Goal: Task Accomplishment & Management: Manage account settings

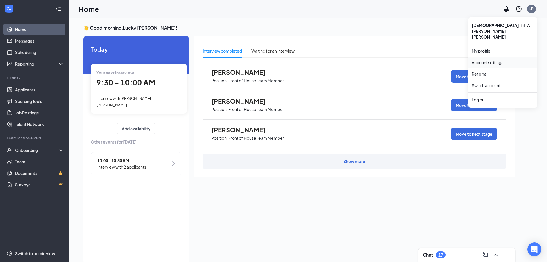
click at [512, 59] on link "Account settings" at bounding box center [503, 62] width 62 height 6
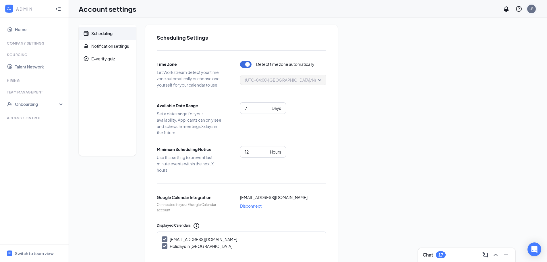
click at [527, 8] on div "LP" at bounding box center [531, 8] width 11 height 11
click at [530, 8] on div "LP" at bounding box center [532, 8] width 4 height 5
click at [501, 83] on link "Switch account" at bounding box center [486, 85] width 29 height 5
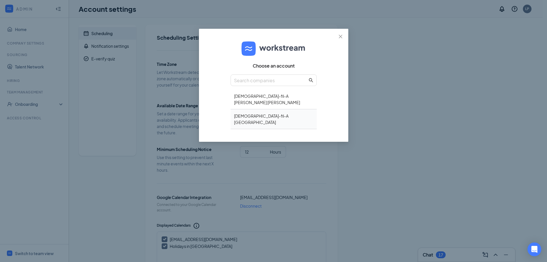
click at [275, 111] on div "Chick-fil-A Northlake" at bounding box center [274, 119] width 86 height 20
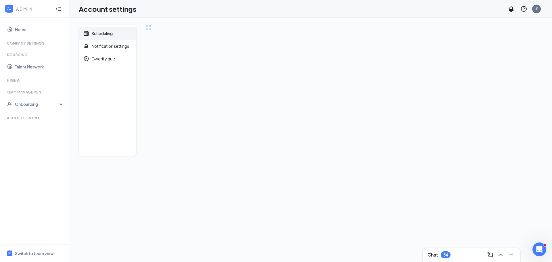
click at [10, 5] on div at bounding box center [9, 9] width 10 height 10
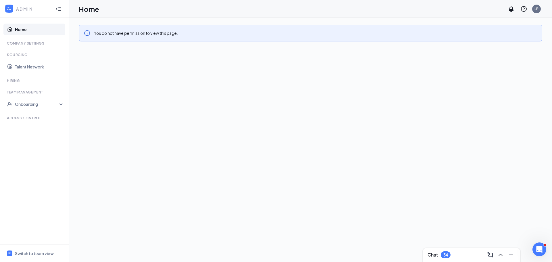
click at [15, 26] on link "Home" at bounding box center [39, 29] width 49 height 11
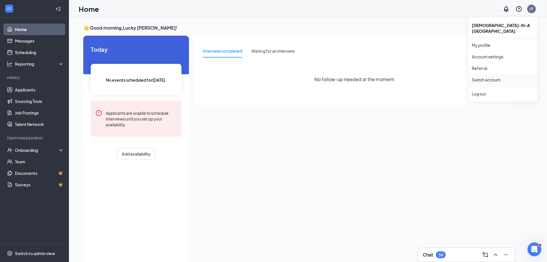
click at [501, 77] on link "Switch account" at bounding box center [486, 79] width 29 height 5
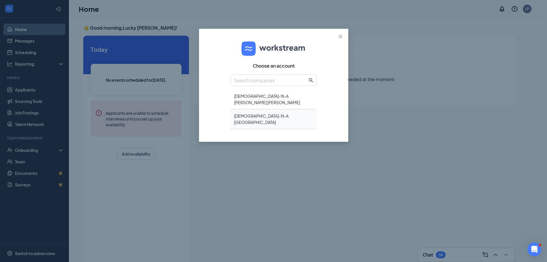
click at [267, 109] on div "[DEMOGRAPHIC_DATA]-fil-A [GEOGRAPHIC_DATA]" at bounding box center [274, 119] width 86 height 20
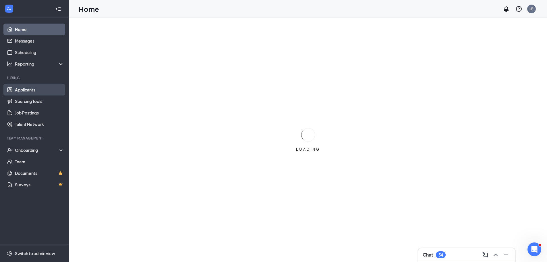
click at [39, 90] on link "Applicants" at bounding box center [39, 89] width 49 height 11
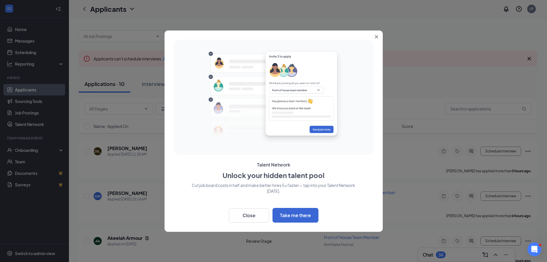
click at [377, 34] on button "Close" at bounding box center [378, 35] width 10 height 10
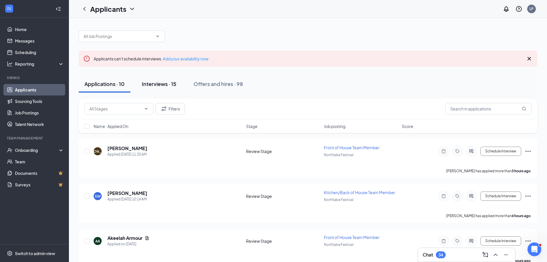
drag, startPoint x: 170, startPoint y: 86, endPoint x: 172, endPoint y: 83, distance: 4.1
click at [168, 86] on div "Interviews · 15" at bounding box center [159, 83] width 34 height 7
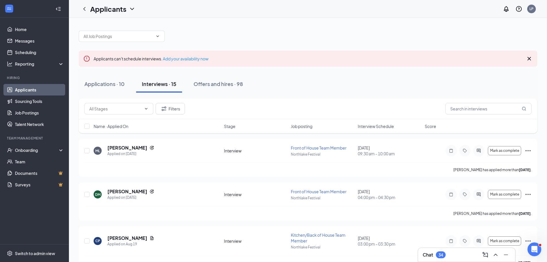
click at [386, 128] on span "Interview Schedule" at bounding box center [376, 126] width 36 height 6
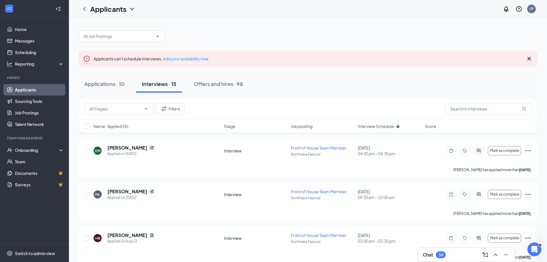
click at [386, 128] on span "Interview Schedule" at bounding box center [376, 126] width 36 height 6
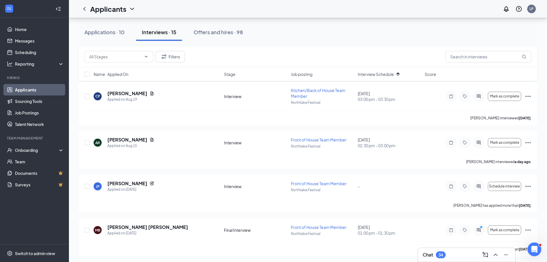
scroll to position [402, 0]
click at [379, 71] on div "Name · Applied On Stage Job posting Interview Schedule Score" at bounding box center [308, 74] width 459 height 14
click at [377, 73] on span "Interview Schedule" at bounding box center [376, 74] width 36 height 6
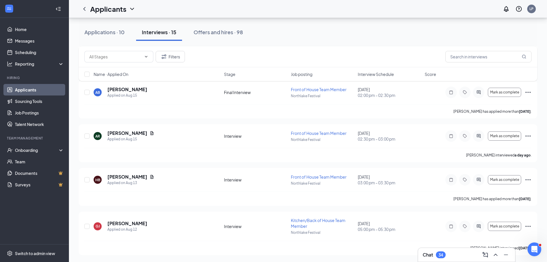
scroll to position [343, 0]
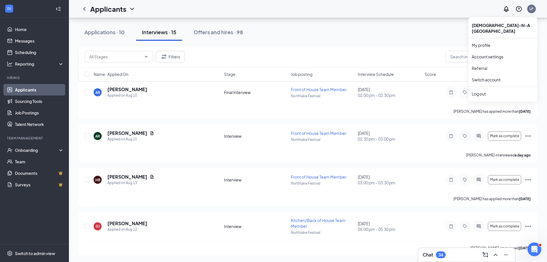
click at [532, 9] on div "LP" at bounding box center [532, 8] width 4 height 5
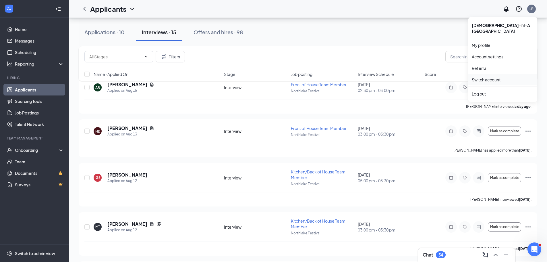
click at [498, 77] on link "Switch account" at bounding box center [486, 79] width 29 height 5
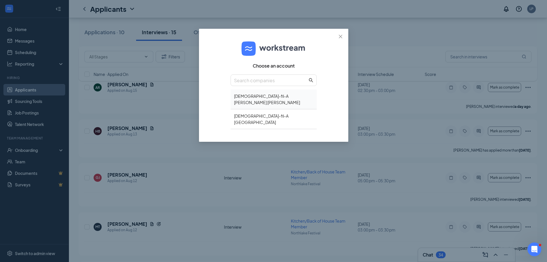
click at [285, 96] on div "Chick-fil-A Tucker Hugh Howell" at bounding box center [274, 99] width 86 height 20
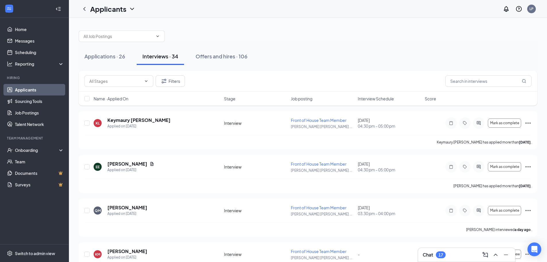
click at [385, 96] on span "Interview Schedule" at bounding box center [376, 99] width 36 height 6
click at [383, 99] on span "Interview Schedule" at bounding box center [376, 99] width 36 height 6
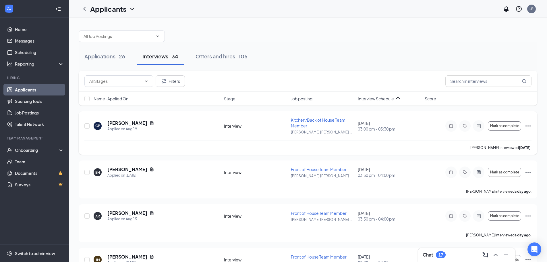
click at [530, 130] on div "Mark as complete" at bounding box center [489, 125] width 86 height 11
click at [529, 127] on icon "Ellipses" at bounding box center [528, 125] width 7 height 7
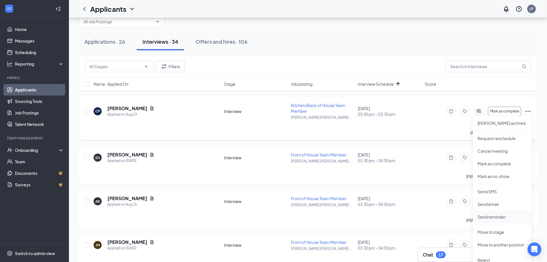
scroll to position [29, 0]
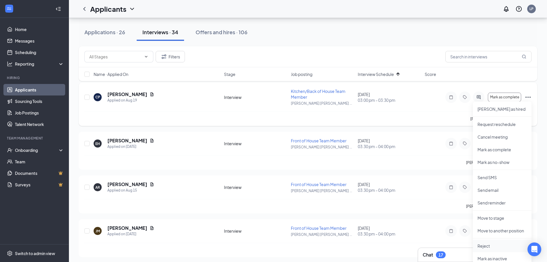
click at [487, 249] on li "Reject" at bounding box center [502, 245] width 59 height 13
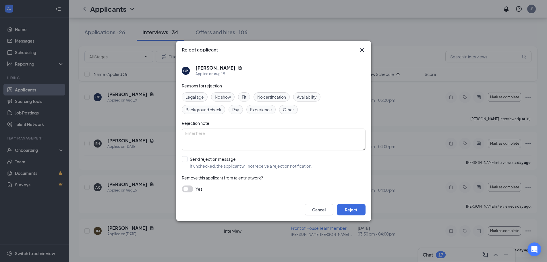
click at [246, 96] on span "Fit" at bounding box center [244, 97] width 5 height 6
click at [226, 155] on div "Reasons for rejection Legal age No show Fit No certification Availability Backg…" at bounding box center [274, 140] width 184 height 116
click at [226, 162] on input "Send rejection message If unchecked, the applicant will not receive a rejection…" at bounding box center [247, 162] width 131 height 13
checkbox input "true"
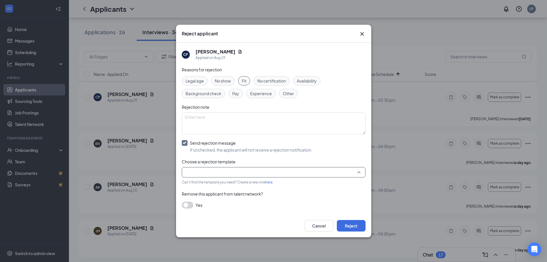
click at [225, 171] on input "search" at bounding box center [271, 172] width 173 height 10
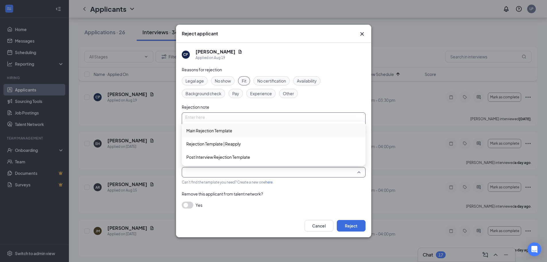
drag, startPoint x: 227, startPoint y: 123, endPoint x: 230, endPoint y: 124, distance: 3.1
click at [228, 122] on div "Reasons for rejection Legal age No show Fit No certification Availability Backg…" at bounding box center [274, 140] width 184 height 148
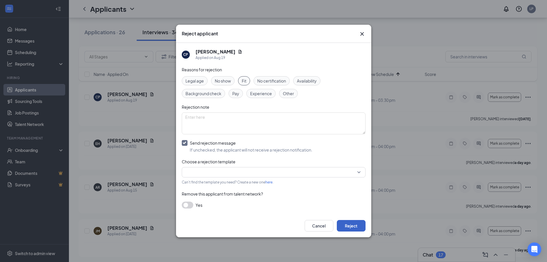
click at [347, 221] on button "Reject" at bounding box center [351, 225] width 29 height 11
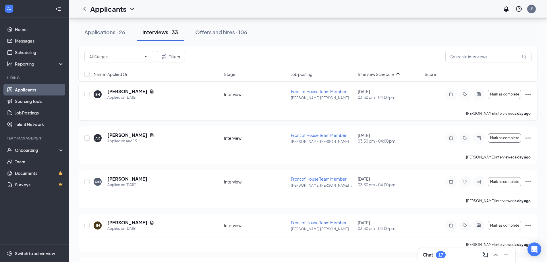
click at [529, 93] on icon "Ellipses" at bounding box center [528, 94] width 7 height 7
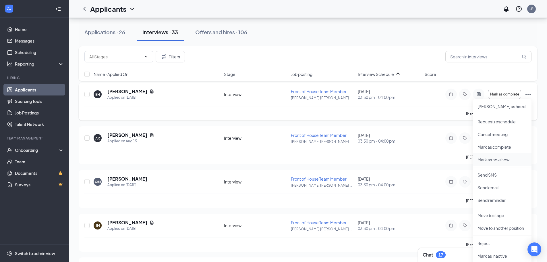
click at [487, 159] on p "Mark as no-show" at bounding box center [502, 160] width 49 height 6
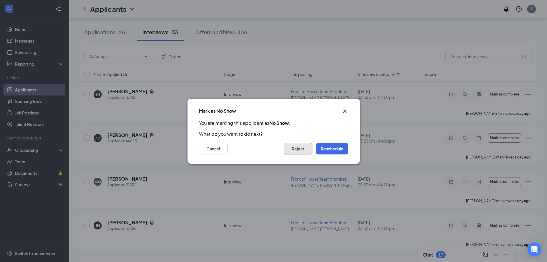
click at [304, 149] on button "Reject" at bounding box center [298, 148] width 29 height 11
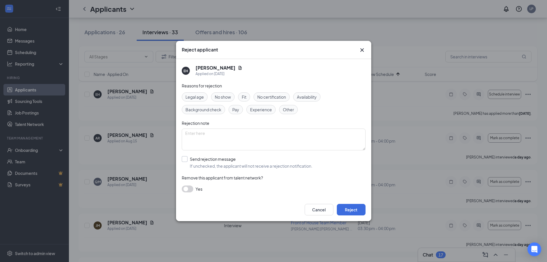
click at [209, 158] on input "Send rejection message If unchecked, the applicant will not receive a rejection…" at bounding box center [247, 162] width 131 height 13
checkbox input "true"
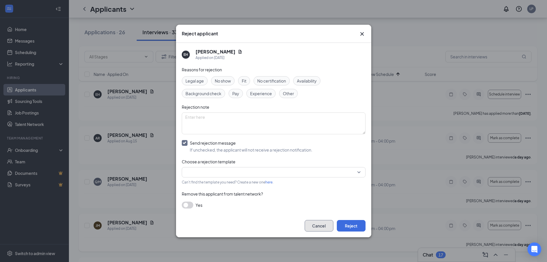
click at [326, 226] on button "Cancel" at bounding box center [319, 225] width 29 height 11
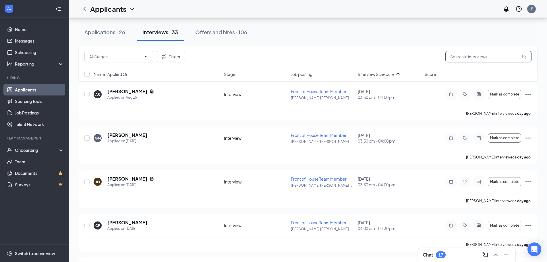
click at [467, 59] on input "text" at bounding box center [489, 56] width 86 height 11
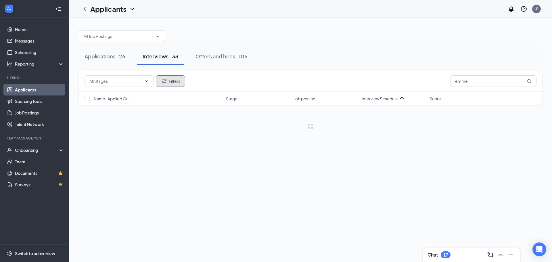
click at [170, 80] on button "Filters" at bounding box center [170, 80] width 29 height 11
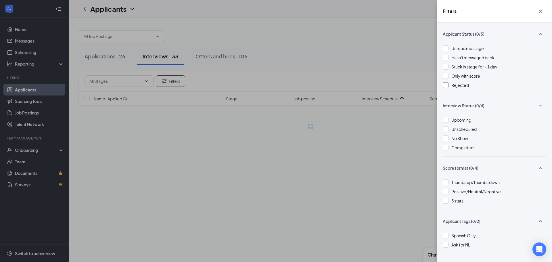
click at [469, 84] on div "Rejected" at bounding box center [494, 85] width 103 height 6
click at [330, 56] on div "Filters Applicant Status (1/5) Unread message Hasn't messaged back Stuck in sta…" at bounding box center [276, 131] width 552 height 262
click at [342, 32] on div "Filters Applicant Status (1/5) Unread message Hasn't messaged back Stuck in sta…" at bounding box center [276, 131] width 552 height 262
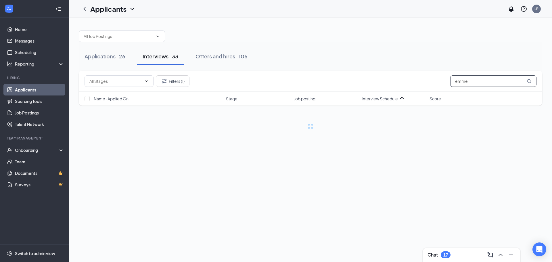
click at [478, 80] on input "emme" at bounding box center [493, 80] width 86 height 11
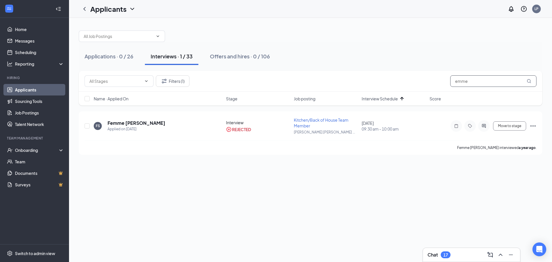
click at [475, 80] on input "emme" at bounding box center [493, 80] width 86 height 11
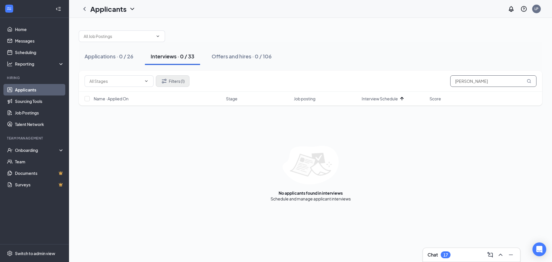
type input "[PERSON_NAME]"
click at [179, 78] on button "Filters (1)" at bounding box center [173, 80] width 34 height 11
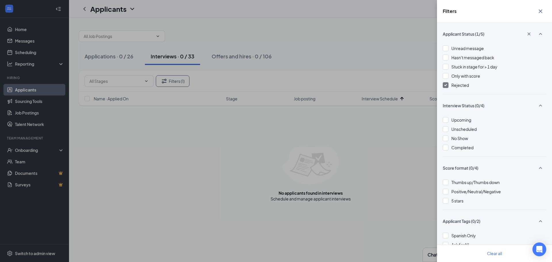
click at [455, 83] on span "Rejected" at bounding box center [460, 84] width 18 height 5
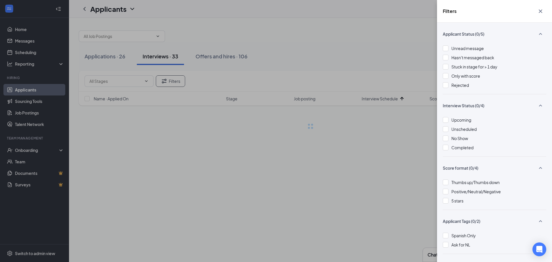
drag, startPoint x: 317, startPoint y: 24, endPoint x: 320, endPoint y: 26, distance: 4.4
click at [317, 24] on div "Filters Applicant Status (0/5) Unread message Hasn't messaged back Stuck in sta…" at bounding box center [276, 131] width 552 height 262
click at [339, 36] on div "Filters Applicant Status (0/5) Unread message Hasn't messaged back Stuck in sta…" at bounding box center [276, 131] width 552 height 262
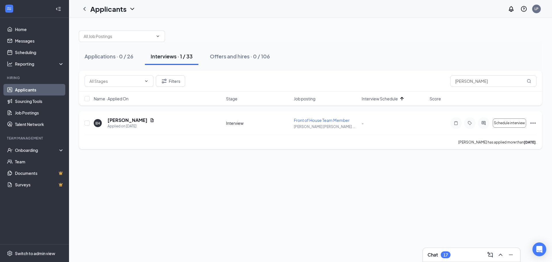
click at [531, 120] on icon "Ellipses" at bounding box center [532, 123] width 7 height 7
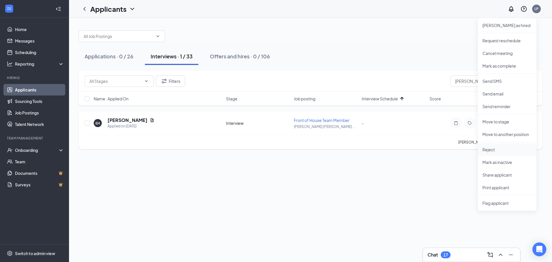
click at [486, 143] on li "Reject" at bounding box center [507, 149] width 59 height 13
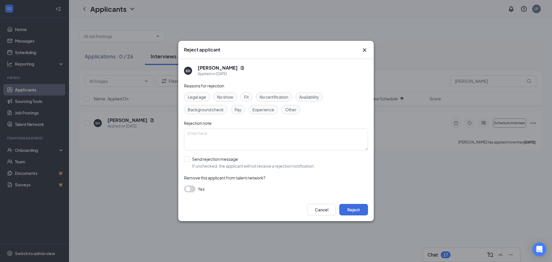
click at [251, 96] on div "Fit" at bounding box center [246, 96] width 12 height 9
click at [224, 163] on input "Send rejection message If unchecked, the applicant will not receive a rejection…" at bounding box center [249, 162] width 131 height 13
checkbox input "true"
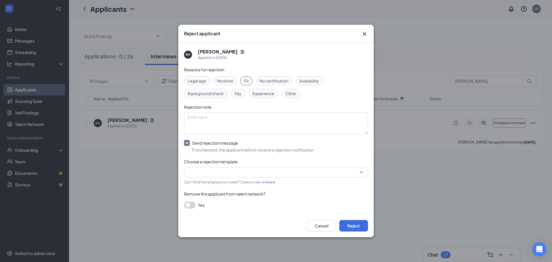
click at [230, 169] on input "search" at bounding box center [273, 172] width 173 height 10
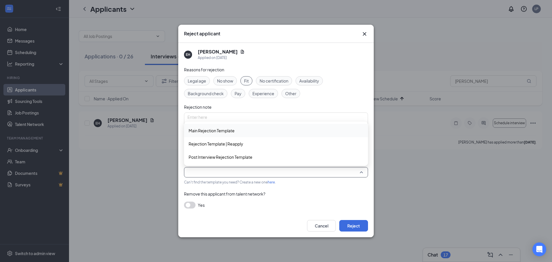
drag, startPoint x: 225, startPoint y: 128, endPoint x: 237, endPoint y: 134, distance: 13.2
click at [226, 128] on span "Main Rejection Template" at bounding box center [212, 130] width 46 height 6
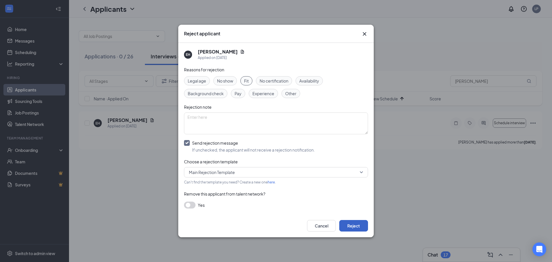
drag, startPoint x: 361, startPoint y: 225, endPoint x: 366, endPoint y: 197, distance: 28.9
click at [362, 225] on button "Reject" at bounding box center [353, 225] width 29 height 11
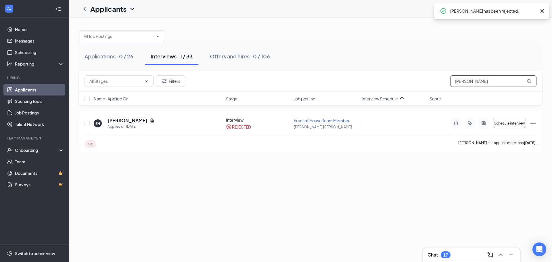
drag, startPoint x: 483, startPoint y: 80, endPoint x: 465, endPoint y: 91, distance: 21.0
click at [465, 91] on div "Filters [PERSON_NAME]" at bounding box center [310, 81] width 463 height 21
type input "e"
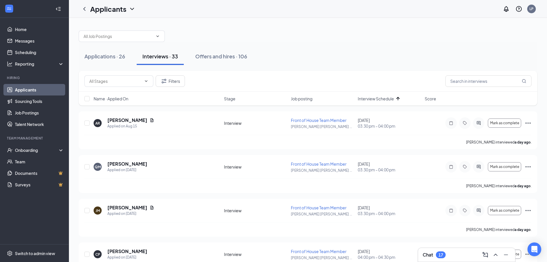
click at [290, 48] on div "Applications · 26 Interviews · 33 Offers and hires · 106" at bounding box center [308, 56] width 459 height 17
click at [378, 100] on span "Interview Schedule" at bounding box center [376, 99] width 36 height 6
click at [379, 99] on span "Interview Schedule" at bounding box center [376, 99] width 36 height 6
click at [528, 121] on icon "Ellipses" at bounding box center [528, 123] width 7 height 7
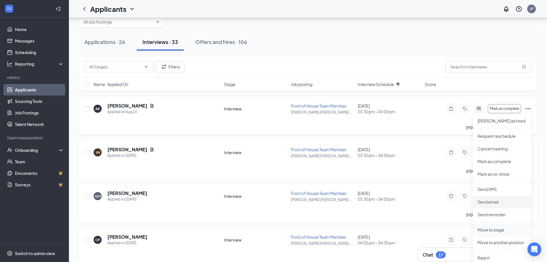
scroll to position [29, 0]
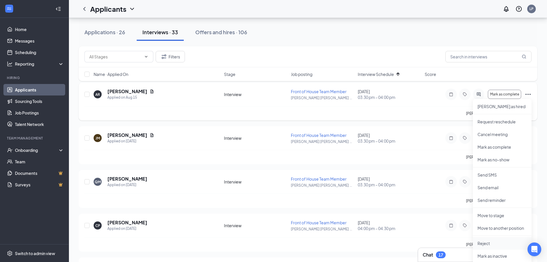
click at [483, 243] on p "Reject" at bounding box center [502, 243] width 49 height 6
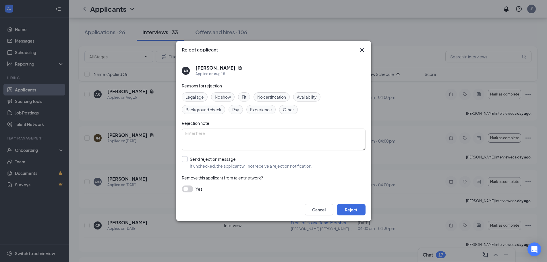
click at [237, 162] on input "Send rejection message If unchecked, the applicant will not receive a rejection…" at bounding box center [247, 162] width 131 height 13
checkbox input "true"
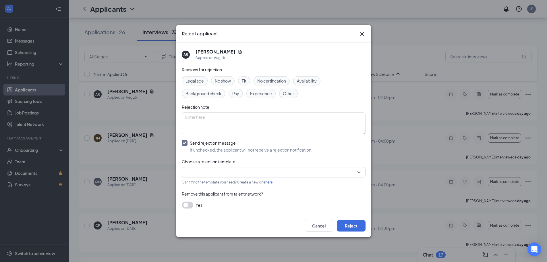
click at [239, 175] on input "search" at bounding box center [271, 172] width 173 height 10
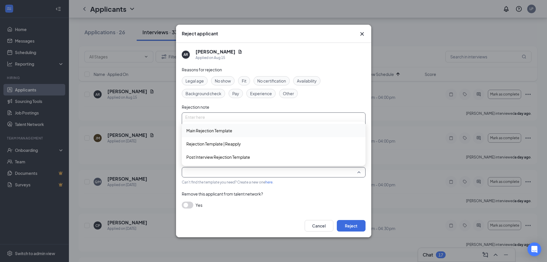
click at [240, 131] on span "Main Rejection Template" at bounding box center [274, 130] width 175 height 6
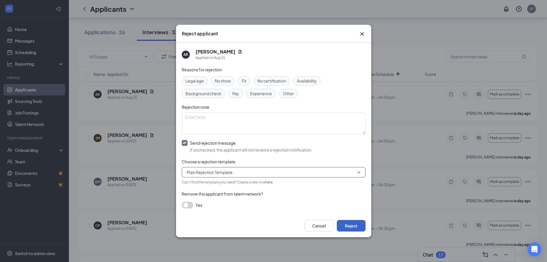
click at [352, 225] on button "Reject" at bounding box center [351, 225] width 29 height 11
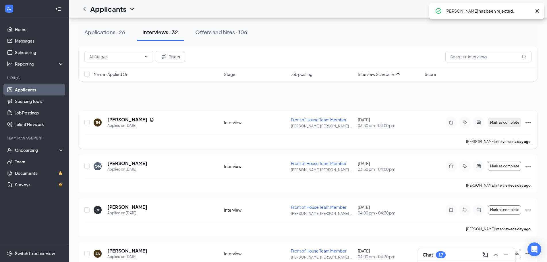
scroll to position [0, 0]
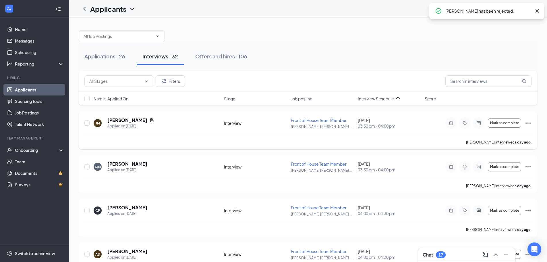
click at [526, 125] on icon "Ellipses" at bounding box center [528, 123] width 7 height 7
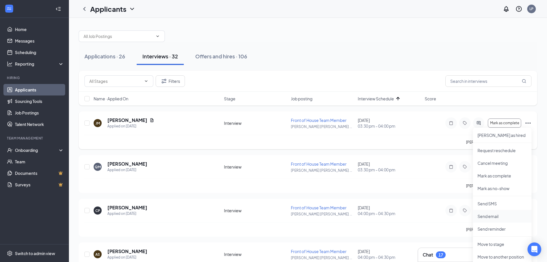
scroll to position [57, 0]
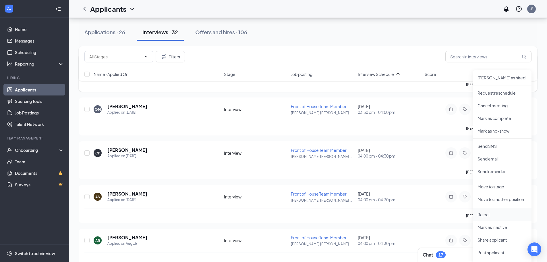
click at [495, 217] on p "Reject" at bounding box center [502, 215] width 49 height 6
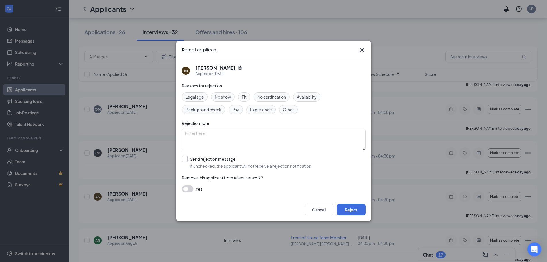
click at [227, 163] on input "Send rejection message If unchecked, the applicant will not receive a rejection…" at bounding box center [247, 162] width 131 height 13
checkbox input "true"
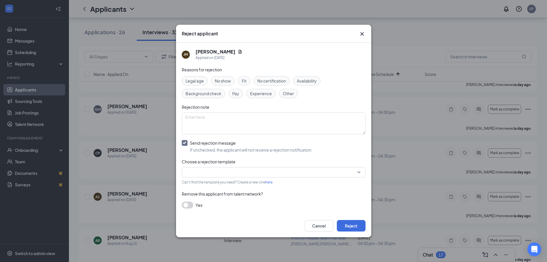
drag, startPoint x: 242, startPoint y: 81, endPoint x: 246, endPoint y: 84, distance: 5.3
click at [243, 81] on span "Fit" at bounding box center [244, 81] width 5 height 6
click at [297, 168] on input "search" at bounding box center [271, 172] width 173 height 10
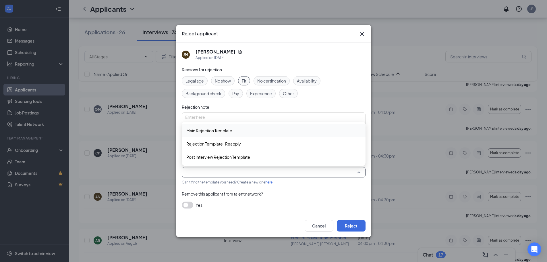
click at [278, 127] on div "Main Rejection Template" at bounding box center [274, 130] width 184 height 13
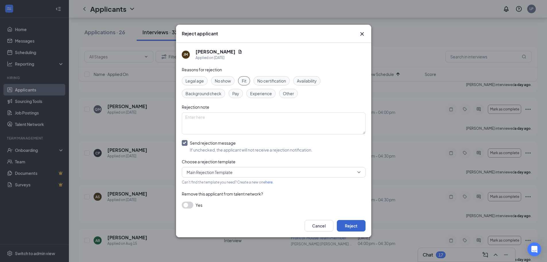
drag, startPoint x: 363, startPoint y: 232, endPoint x: 357, endPoint y: 225, distance: 9.1
click at [358, 226] on div "Cancel Reject" at bounding box center [273, 225] width 195 height 23
click at [357, 225] on button "Reject" at bounding box center [351, 225] width 29 height 11
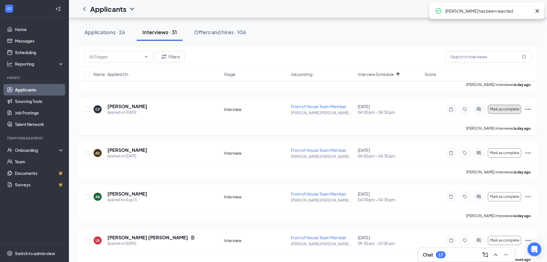
click at [506, 112] on button "Mark as complete" at bounding box center [504, 109] width 33 height 9
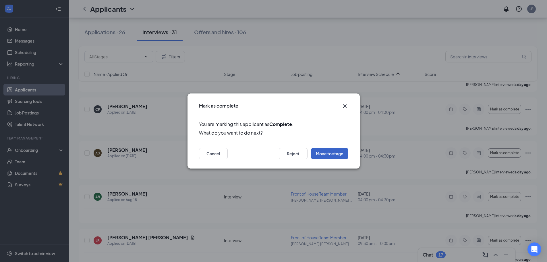
click at [333, 149] on button "Move to stage" at bounding box center [329, 153] width 37 height 11
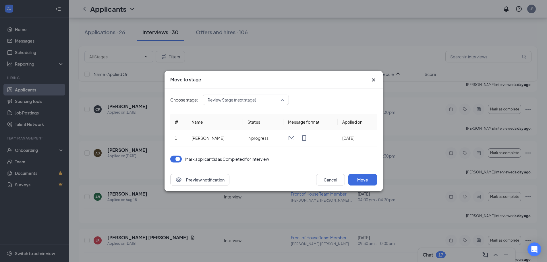
click at [276, 103] on span "Review Stage (next stage)" at bounding box center [243, 99] width 71 height 9
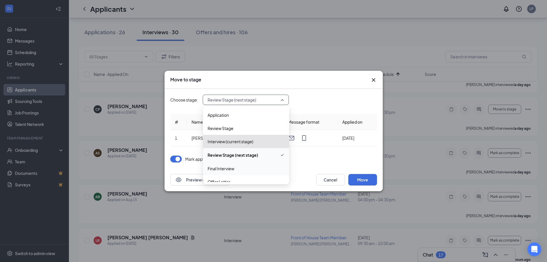
click at [268, 170] on span "Final Interview" at bounding box center [246, 168] width 77 height 6
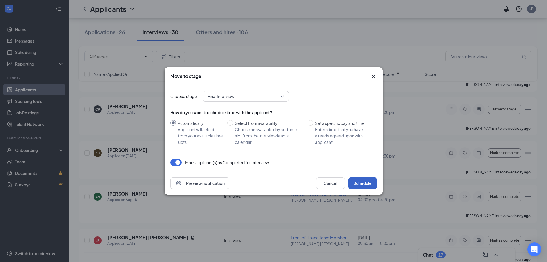
click at [368, 181] on button "Schedule" at bounding box center [363, 182] width 29 height 11
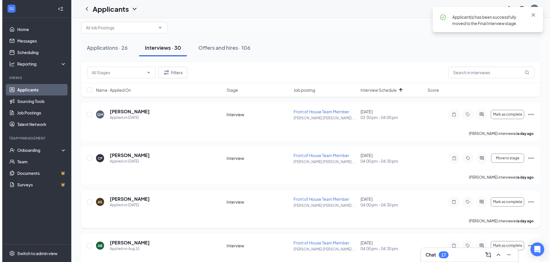
scroll to position [0, 0]
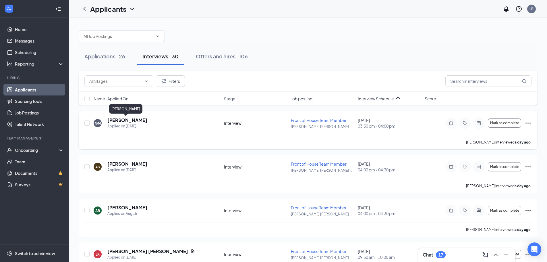
click at [120, 123] on h5 "[PERSON_NAME]" at bounding box center [127, 120] width 40 height 6
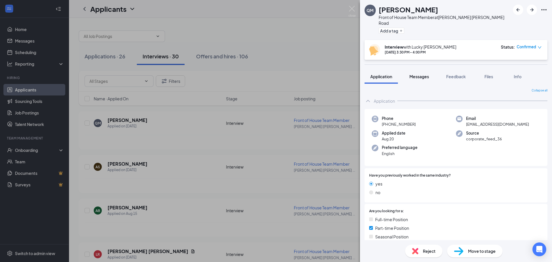
click at [427, 74] on span "Messages" at bounding box center [419, 76] width 20 height 5
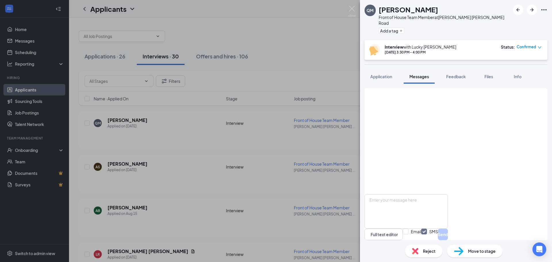
scroll to position [114, 0]
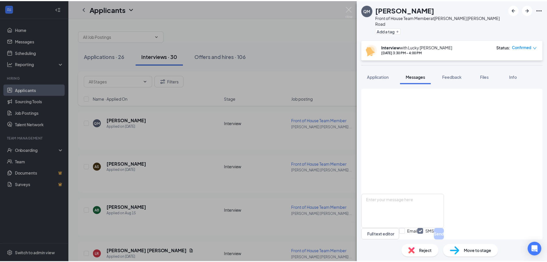
scroll to position [199, 0]
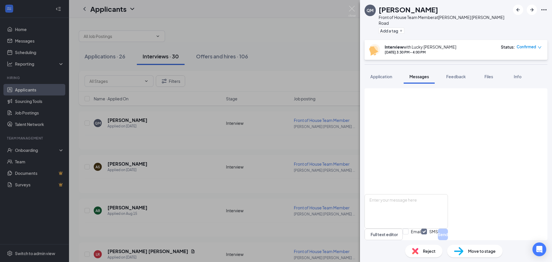
click at [465, 249] on div "Move to stage" at bounding box center [474, 251] width 55 height 13
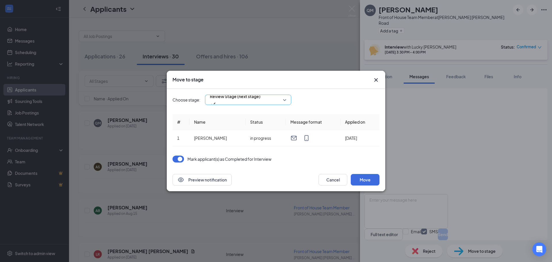
click at [252, 98] on span "Review Stage (next stage)" at bounding box center [235, 96] width 51 height 9
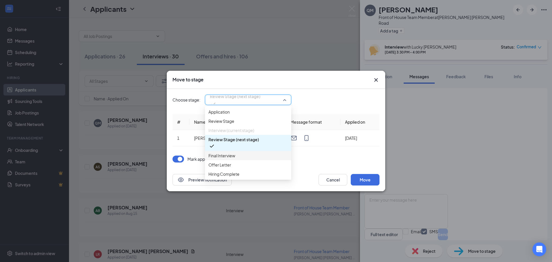
drag, startPoint x: 241, startPoint y: 167, endPoint x: 244, endPoint y: 169, distance: 4.1
click at [241, 159] on span "Final Interview" at bounding box center [247, 155] width 79 height 6
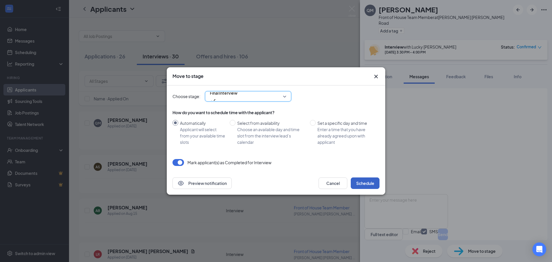
click at [368, 179] on button "Schedule" at bounding box center [365, 182] width 29 height 11
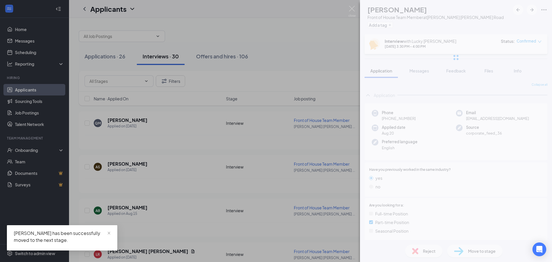
click at [294, 34] on div "QM [PERSON_NAME] Front of House Team Member at [PERSON_NAME][GEOGRAPHIC_DATA][P…" at bounding box center [276, 131] width 552 height 262
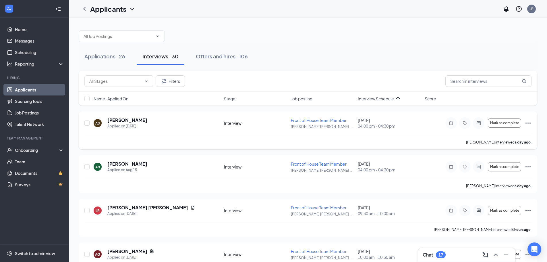
click at [528, 123] on icon "Ellipses" at bounding box center [528, 123] width 7 height 7
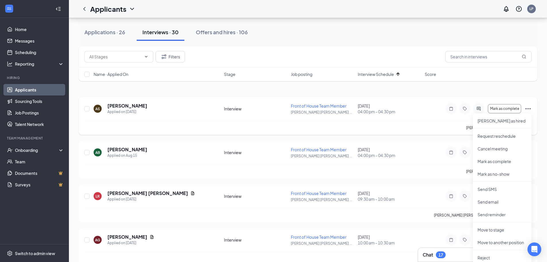
scroll to position [29, 0]
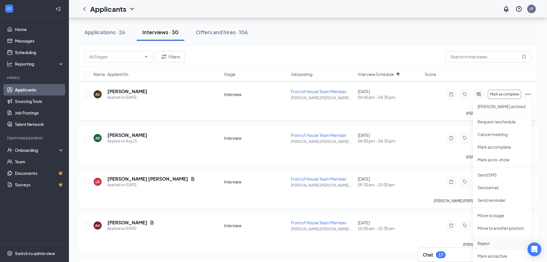
click at [492, 241] on p "Reject" at bounding box center [502, 243] width 49 height 6
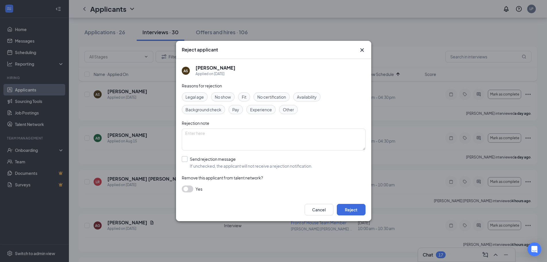
click at [220, 165] on input "Send rejection message If unchecked, the applicant will not receive a rejection…" at bounding box center [247, 162] width 131 height 13
checkbox input "true"
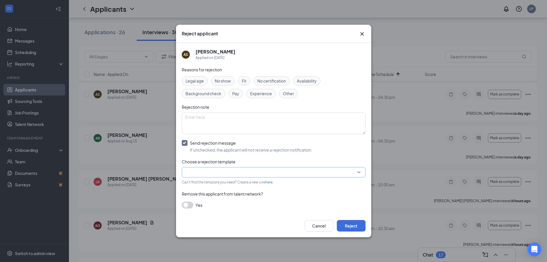
click at [223, 168] on input "search" at bounding box center [271, 172] width 173 height 10
click at [222, 130] on span "Main Rejection Template" at bounding box center [208, 127] width 46 height 6
click at [246, 81] on span "Fit" at bounding box center [244, 81] width 5 height 6
click at [356, 221] on button "Reject" at bounding box center [351, 225] width 29 height 11
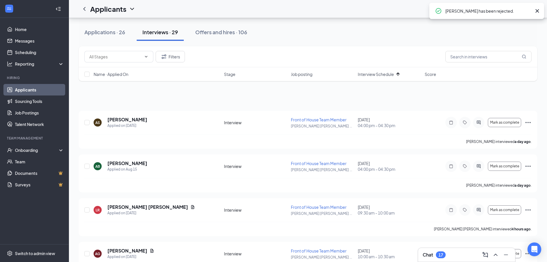
scroll to position [0, 0]
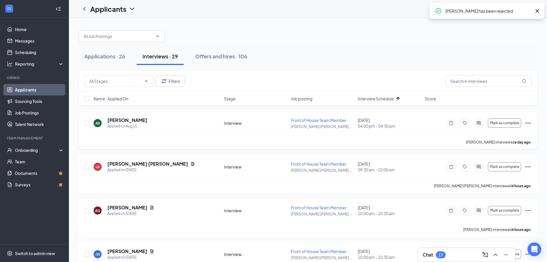
click at [527, 124] on icon "Ellipses" at bounding box center [528, 123] width 7 height 7
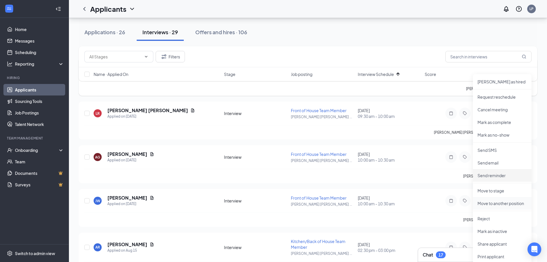
scroll to position [57, 0]
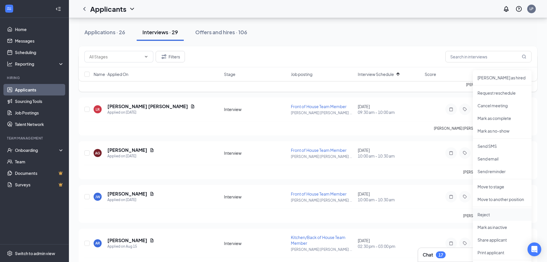
click at [495, 220] on li "Reject" at bounding box center [502, 214] width 59 height 13
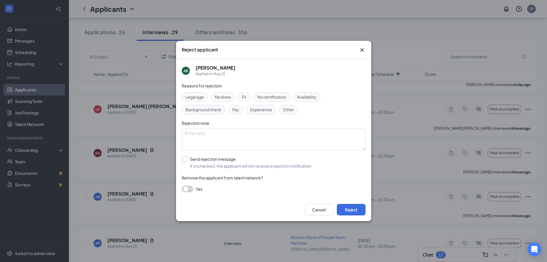
click at [226, 161] on input "Send rejection message If unchecked, the applicant will not receive a rejection…" at bounding box center [247, 162] width 131 height 13
checkbox input "true"
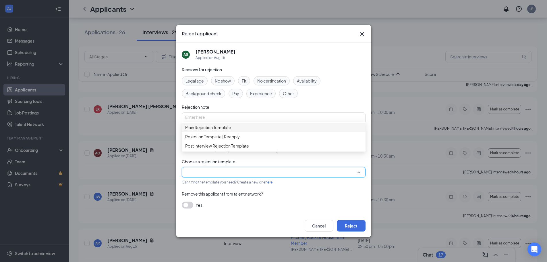
click at [224, 174] on input "search" at bounding box center [271, 172] width 173 height 10
click at [219, 130] on span "Main Rejection Template" at bounding box center [208, 127] width 46 height 6
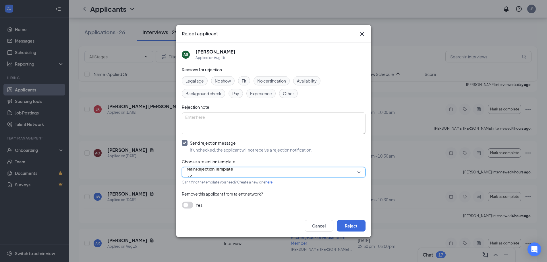
click at [245, 78] on span "Fit" at bounding box center [244, 81] width 5 height 6
click at [353, 230] on button "Reject" at bounding box center [351, 225] width 29 height 11
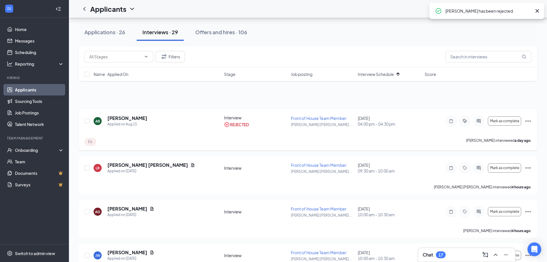
scroll to position [0, 0]
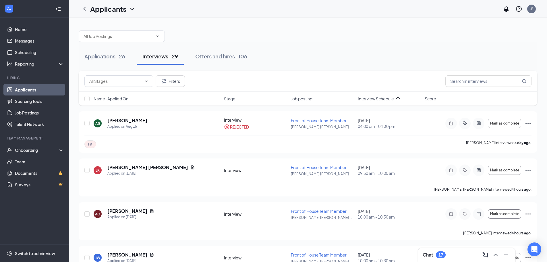
click at [304, 100] on span "Job posting" at bounding box center [302, 99] width 22 height 6
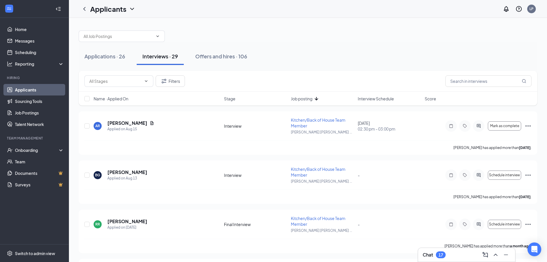
click at [379, 101] on span "Interview Schedule" at bounding box center [376, 99] width 36 height 6
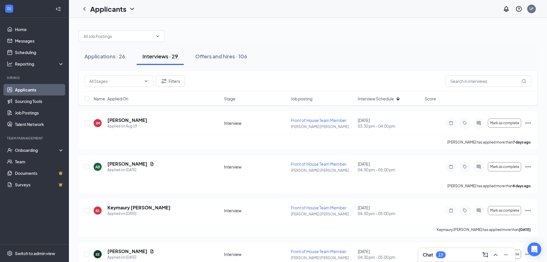
click at [234, 97] on span "Stage" at bounding box center [229, 99] width 11 height 6
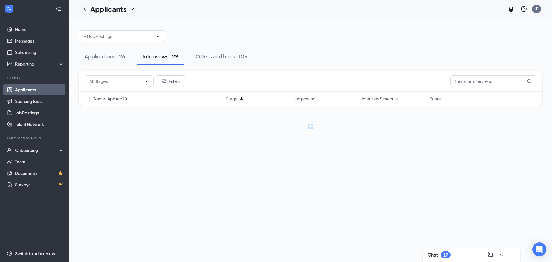
click at [231, 95] on div "Name · Applied On Stage Job posting Interview Schedule Score" at bounding box center [310, 99] width 463 height 14
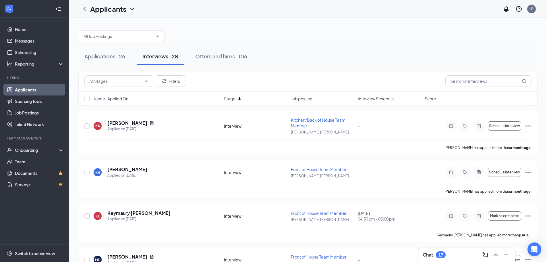
click at [373, 100] on span "Interview Schedule" at bounding box center [376, 99] width 36 height 6
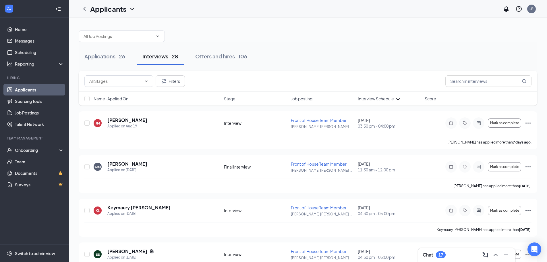
click at [233, 100] on span "Stage" at bounding box center [229, 99] width 11 height 6
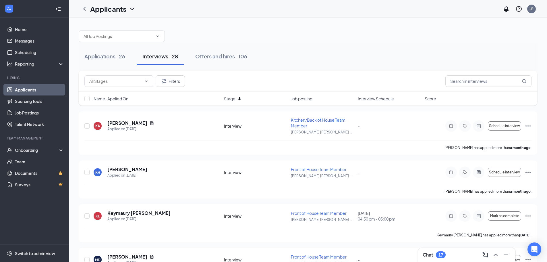
click at [233, 100] on span "Stage" at bounding box center [229, 99] width 11 height 6
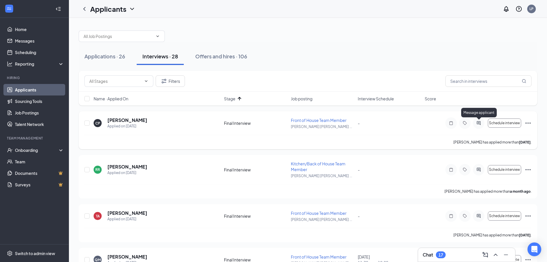
click at [478, 122] on icon "ActiveChat" at bounding box center [479, 123] width 7 height 5
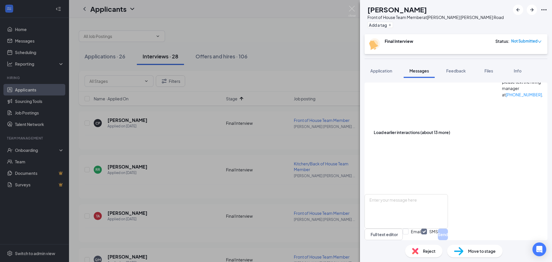
scroll to position [132, 0]
click at [391, 74] on button "Application" at bounding box center [380, 71] width 33 height 14
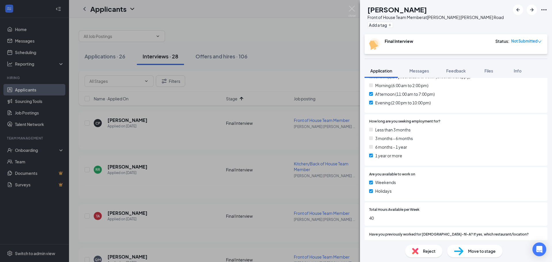
scroll to position [316, 0]
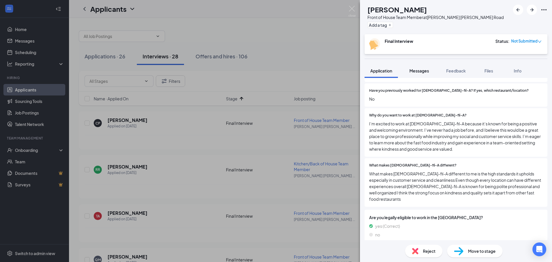
click at [426, 65] on button "Messages" at bounding box center [418, 71] width 31 height 14
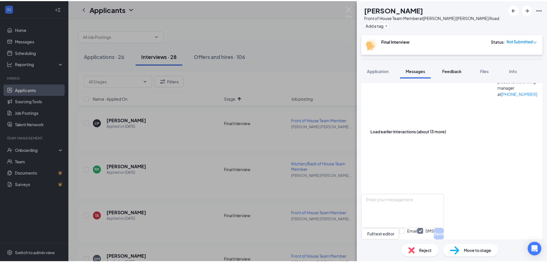
scroll to position [132, 0]
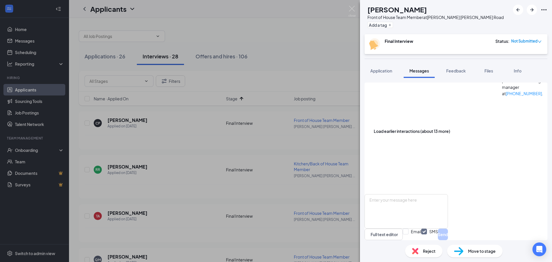
click at [427, 257] on div "Reject Move to stage" at bounding box center [456, 251] width 192 height 22
click at [427, 253] on span "Reject" at bounding box center [429, 251] width 13 height 6
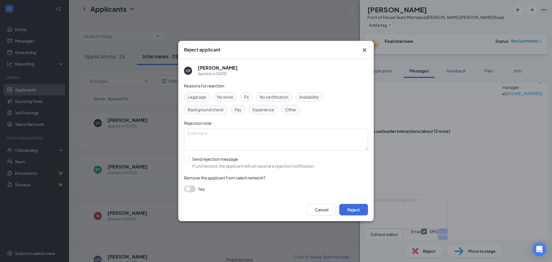
click at [246, 97] on span "Fit" at bounding box center [246, 97] width 5 height 6
click at [218, 163] on input "Send rejection message If unchecked, the applicant will not receive a rejection…" at bounding box center [249, 162] width 131 height 13
checkbox input "true"
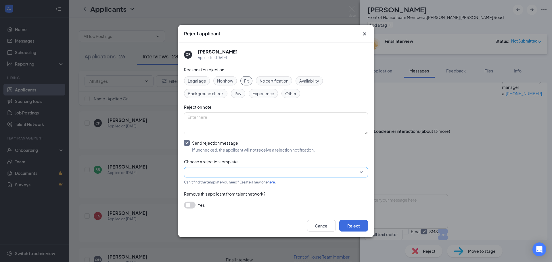
click at [222, 174] on input "search" at bounding box center [273, 172] width 173 height 10
click at [228, 126] on div "Main Rejection Template" at bounding box center [276, 127] width 184 height 9
click at [356, 227] on button "Reject" at bounding box center [353, 225] width 29 height 11
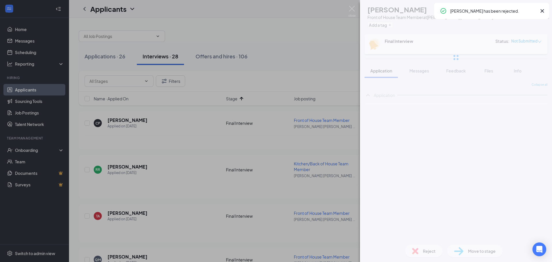
click at [141, 153] on div "CP [PERSON_NAME] Front of House Team Member at [PERSON_NAME] [PERSON_NAME][GEOG…" at bounding box center [276, 131] width 552 height 262
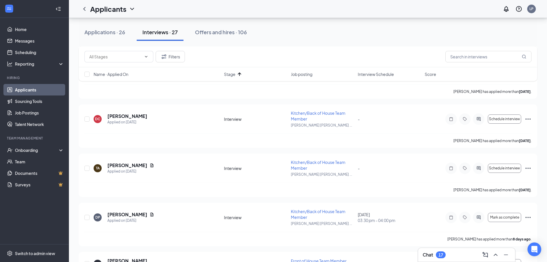
scroll to position [546, 0]
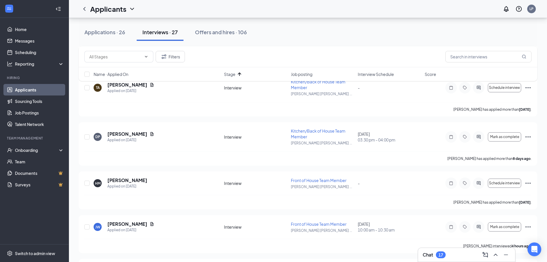
click at [114, 71] on div "Name · Applied On Stage Job posting Interview Schedule Score" at bounding box center [308, 74] width 459 height 14
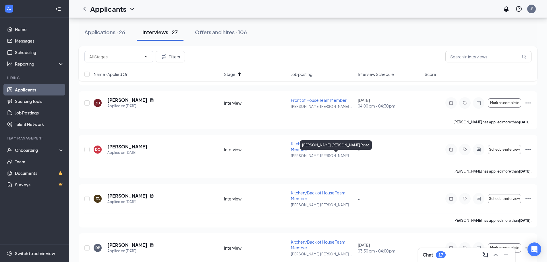
scroll to position [431, 0]
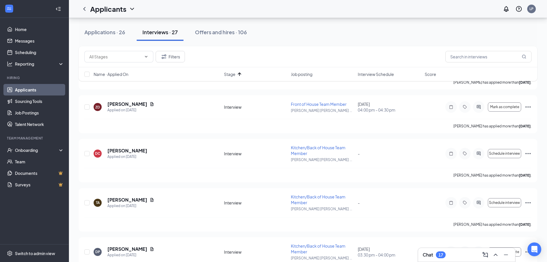
click at [116, 73] on span "Name · Applied On" at bounding box center [111, 74] width 35 height 6
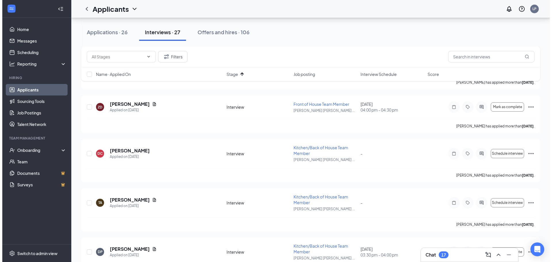
scroll to position [0, 0]
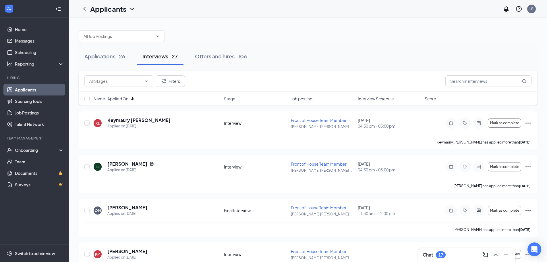
click at [127, 100] on span "Name · Applied On" at bounding box center [111, 99] width 35 height 6
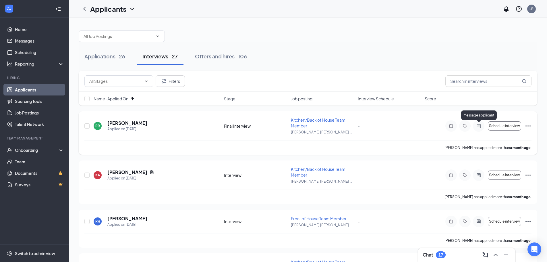
click at [479, 126] on icon "ActiveChat" at bounding box center [479, 126] width 7 height 5
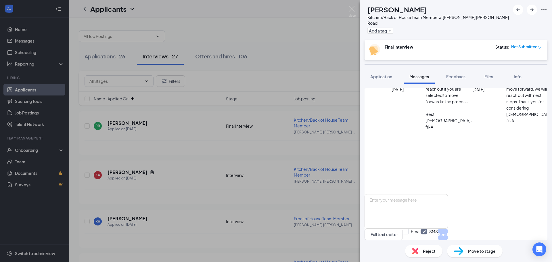
scroll to position [43, 0]
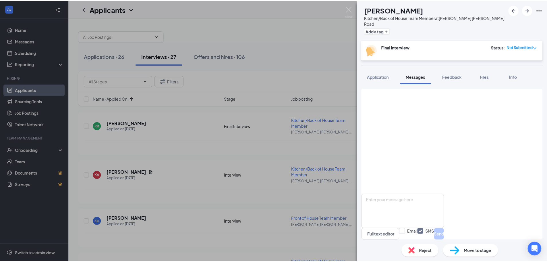
scroll to position [80, 0]
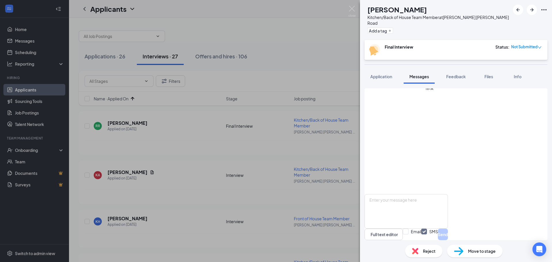
click at [427, 251] on span "Reject" at bounding box center [429, 251] width 13 height 6
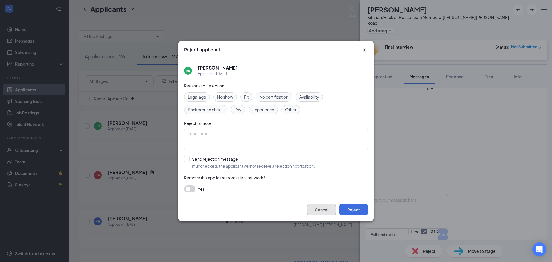
click at [320, 210] on button "Cancel" at bounding box center [321, 209] width 29 height 11
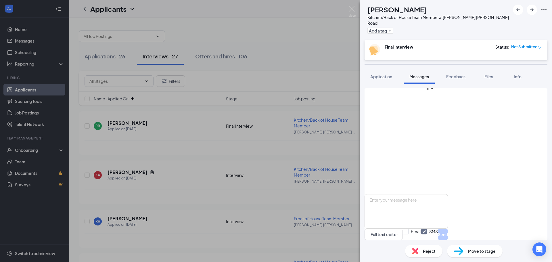
click at [257, 186] on div "RR [PERSON_NAME] Kitchen/Back of House Team Member at [PERSON_NAME] [PERSON_NAM…" at bounding box center [276, 131] width 552 height 262
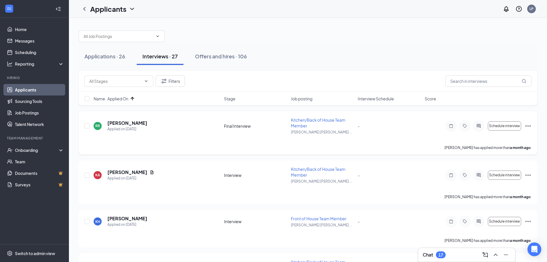
click at [530, 126] on icon "Ellipses" at bounding box center [528, 125] width 7 height 7
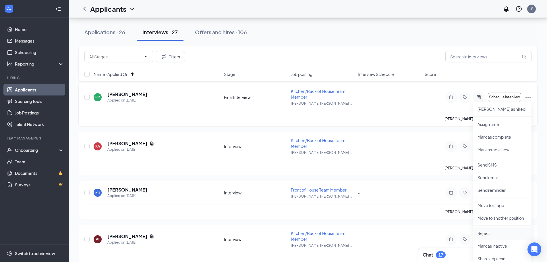
click at [501, 229] on li "Reject" at bounding box center [502, 233] width 59 height 13
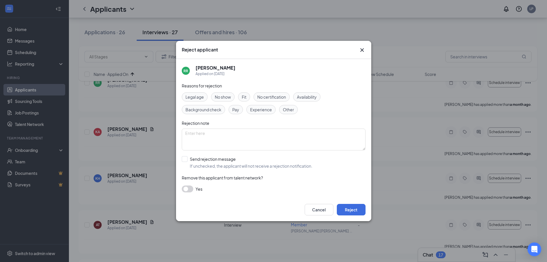
scroll to position [57, 0]
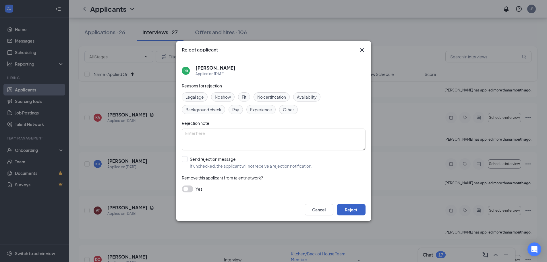
click at [350, 214] on button "Reject" at bounding box center [351, 209] width 29 height 11
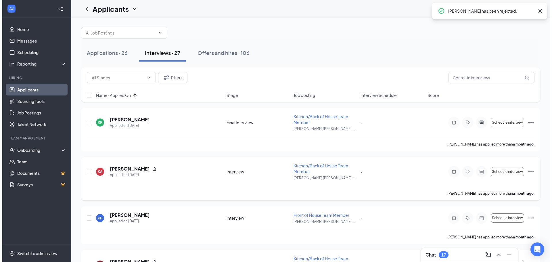
scroll to position [0, 0]
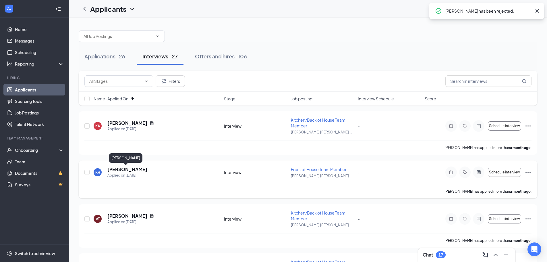
click at [130, 172] on h5 "[PERSON_NAME]" at bounding box center [127, 169] width 40 height 6
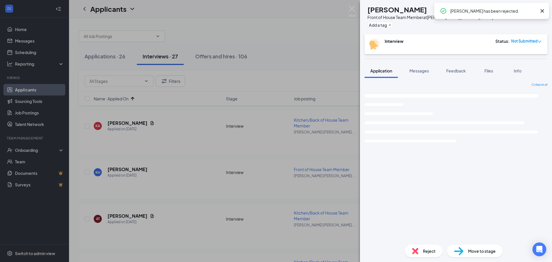
click at [238, 110] on div "KH [PERSON_NAME] Front of House Team Member at [PERSON_NAME] [PERSON_NAME][GEOG…" at bounding box center [276, 131] width 552 height 262
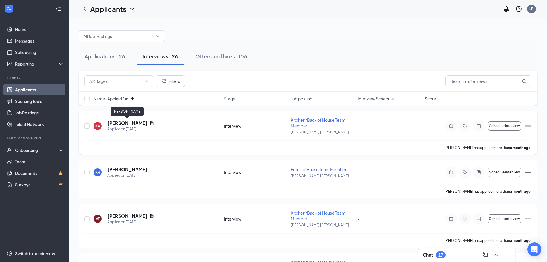
click at [126, 125] on h5 "[PERSON_NAME]" at bounding box center [127, 123] width 40 height 6
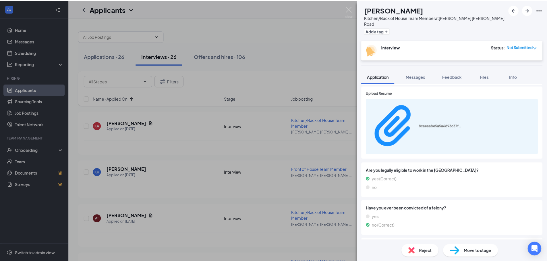
scroll to position [489, 0]
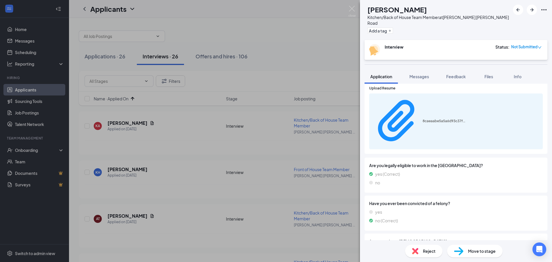
drag, startPoint x: 211, startPoint y: 118, endPoint x: 284, endPoint y: 1, distance: 137.6
click at [211, 118] on div "[PERSON_NAME] Amuzugan Kitchen/Back of House Team Member at [PERSON_NAME][GEOGR…" at bounding box center [276, 131] width 552 height 262
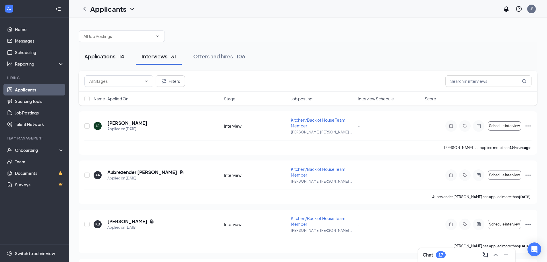
click at [114, 53] on div "Applications · 14" at bounding box center [104, 56] width 40 height 7
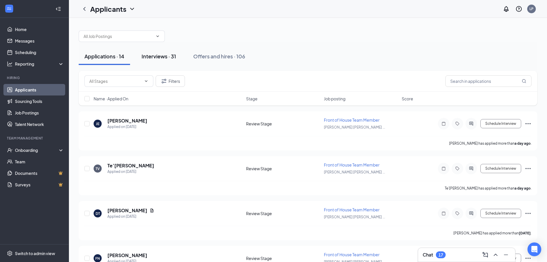
click at [172, 57] on div "Interviews · 31" at bounding box center [159, 56] width 34 height 7
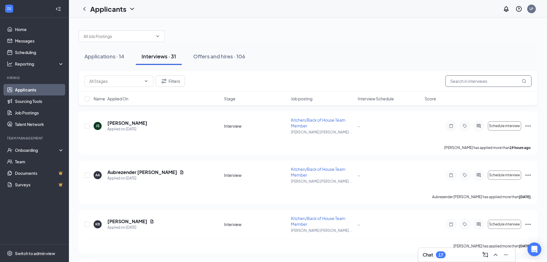
click at [496, 83] on input "text" at bounding box center [489, 80] width 86 height 11
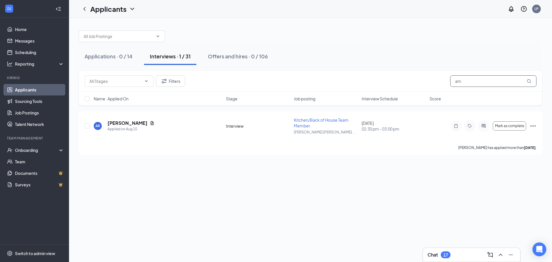
type input "a"
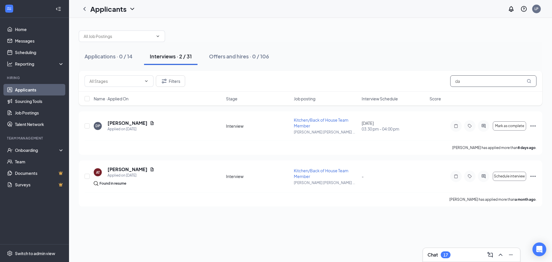
type input "d"
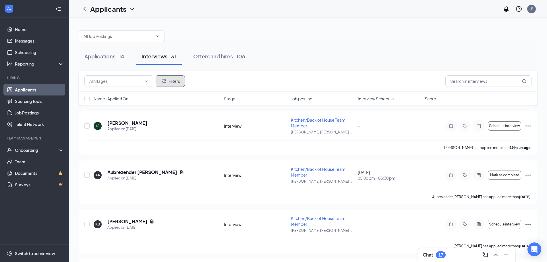
click at [172, 80] on button "Filters" at bounding box center [170, 80] width 29 height 11
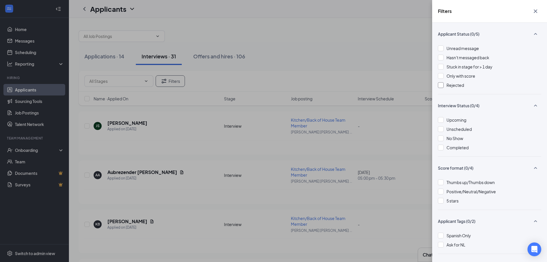
click at [440, 86] on div at bounding box center [441, 85] width 6 height 6
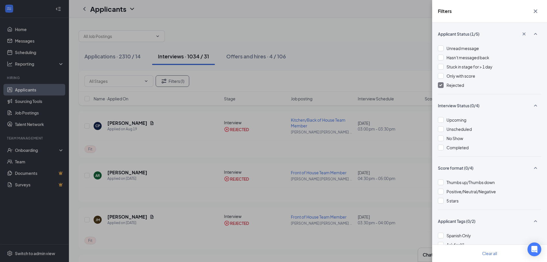
click at [343, 35] on div "Filters Applicant Status (1/5) Unread message Hasn't messaged back Stuck in sta…" at bounding box center [273, 131] width 547 height 262
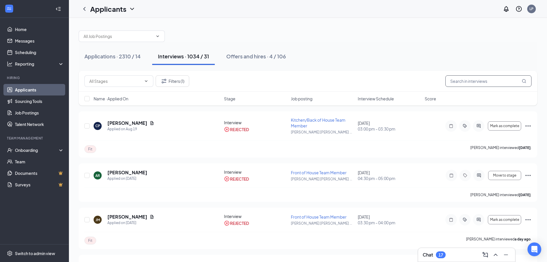
click at [480, 81] on input "text" at bounding box center [489, 80] width 86 height 11
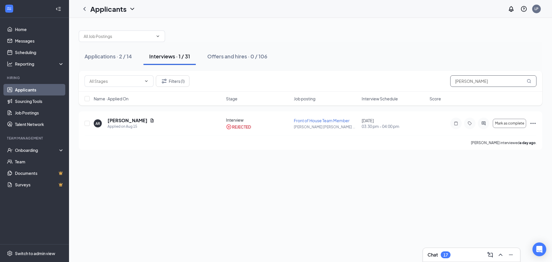
type input "amela"
